Goal: Transaction & Acquisition: Download file/media

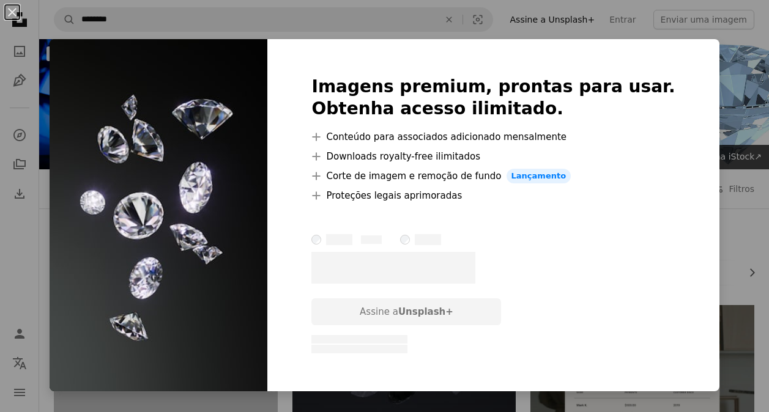
scroll to position [1345, 0]
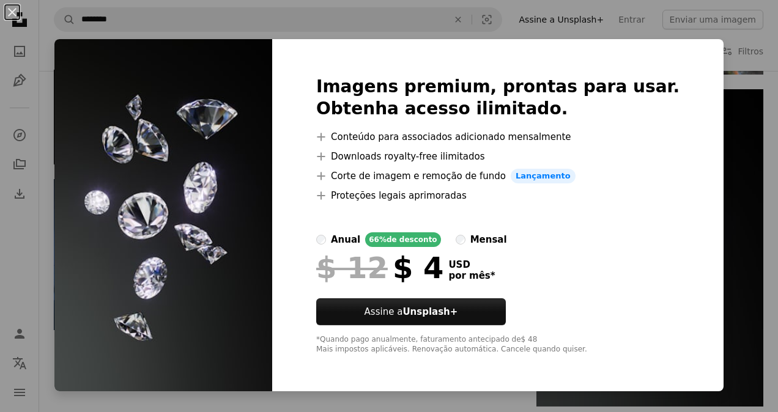
click at [723, 79] on div "An X shape Imagens premium, prontas para usar. Obtenha acesso ilimitado. A plus…" at bounding box center [389, 206] width 778 height 412
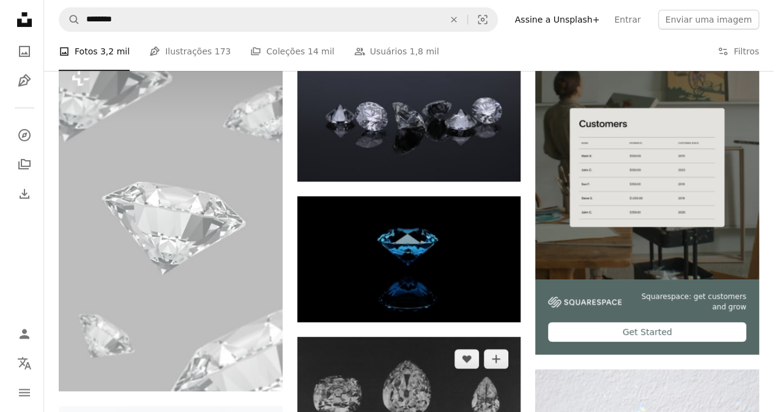
scroll to position [245, 0]
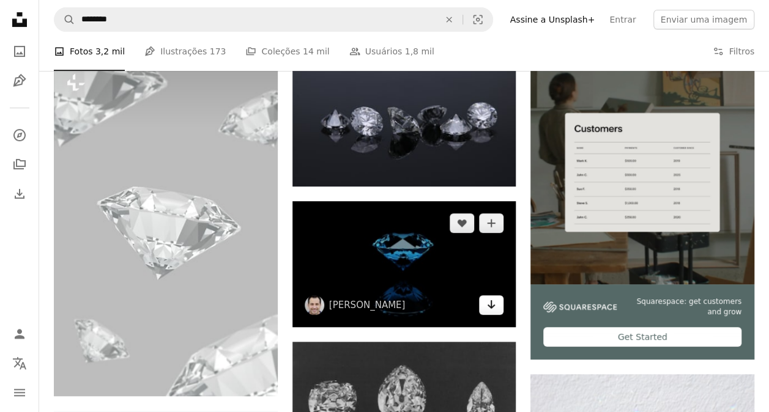
click at [489, 308] on icon "Arrow pointing down" at bounding box center [491, 304] width 10 height 15
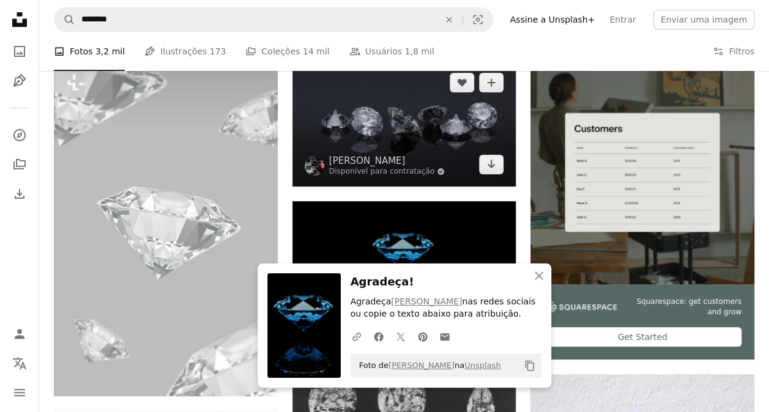
click at [368, 177] on img at bounding box center [404, 124] width 224 height 126
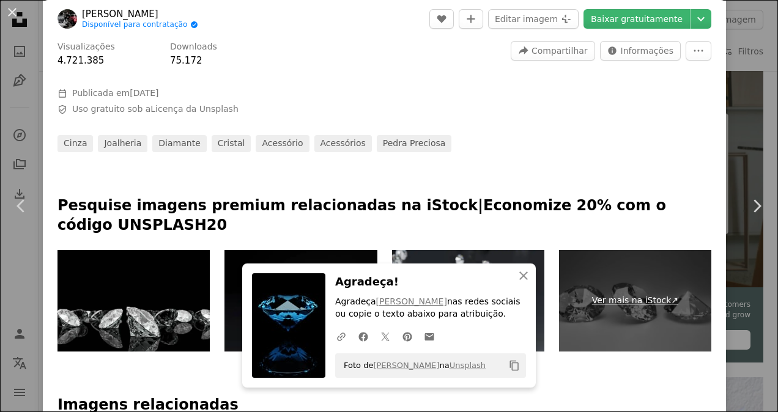
scroll to position [183, 0]
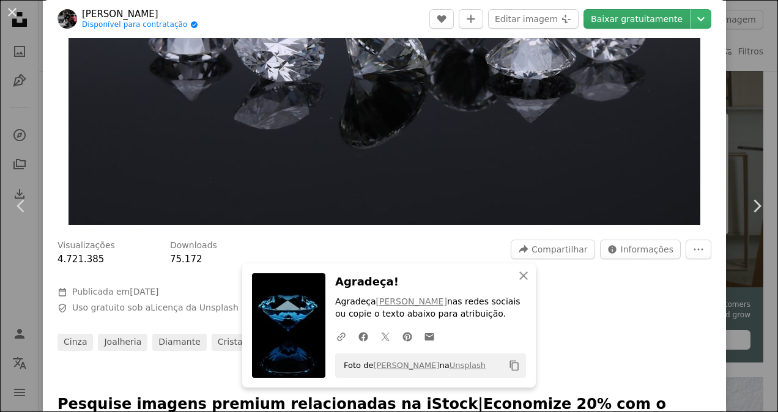
click at [618, 28] on link "Baixar gratuitamente" at bounding box center [636, 19] width 106 height 20
